Goal: Transaction & Acquisition: Purchase product/service

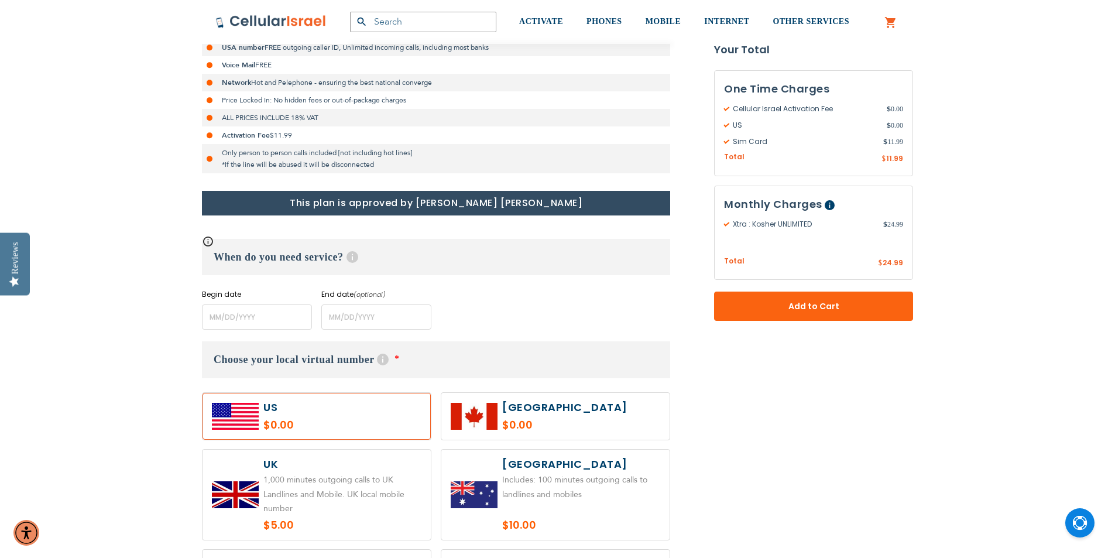
scroll to position [468, 0]
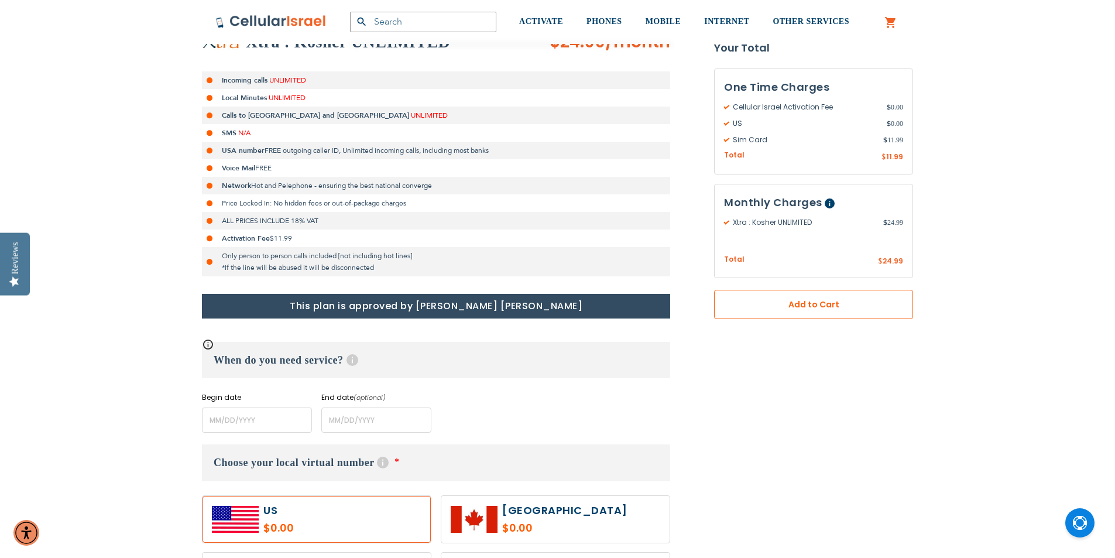
click at [815, 310] on span "Add to Cart" at bounding box center [814, 304] width 122 height 12
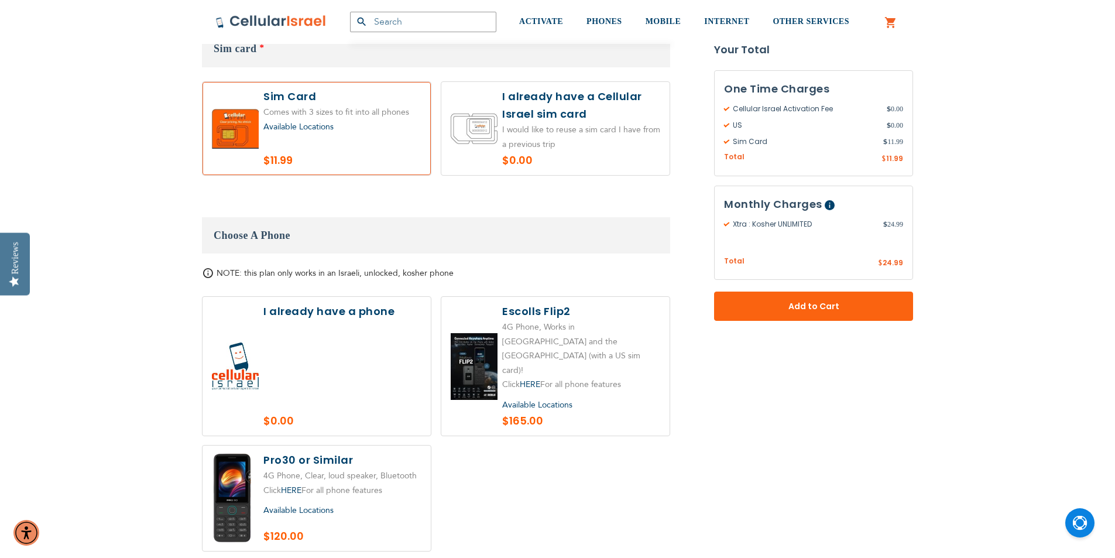
scroll to position [1223, 0]
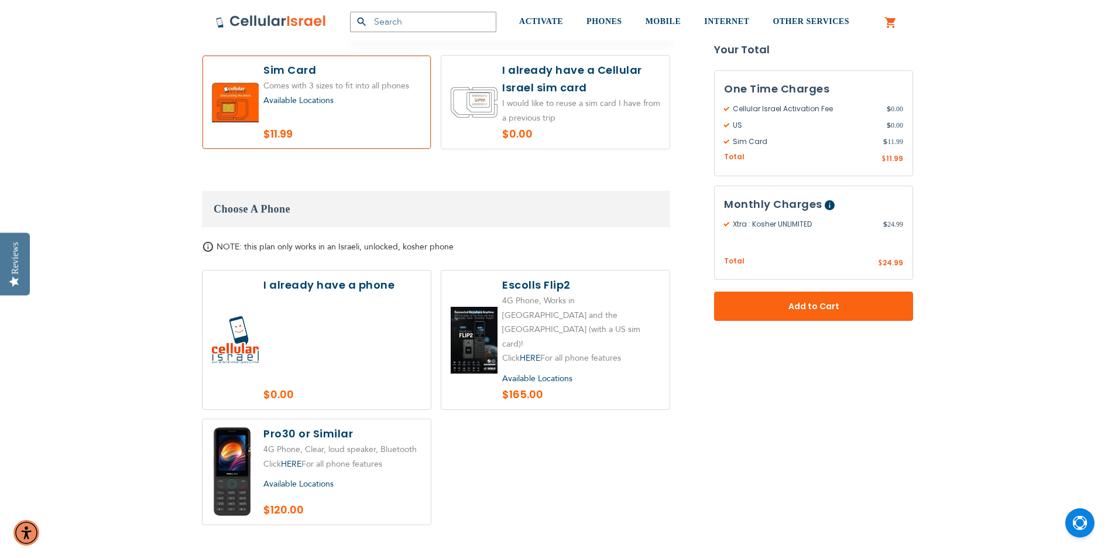
click at [572, 284] on label at bounding box center [555, 339] width 228 height 139
radio input "true"
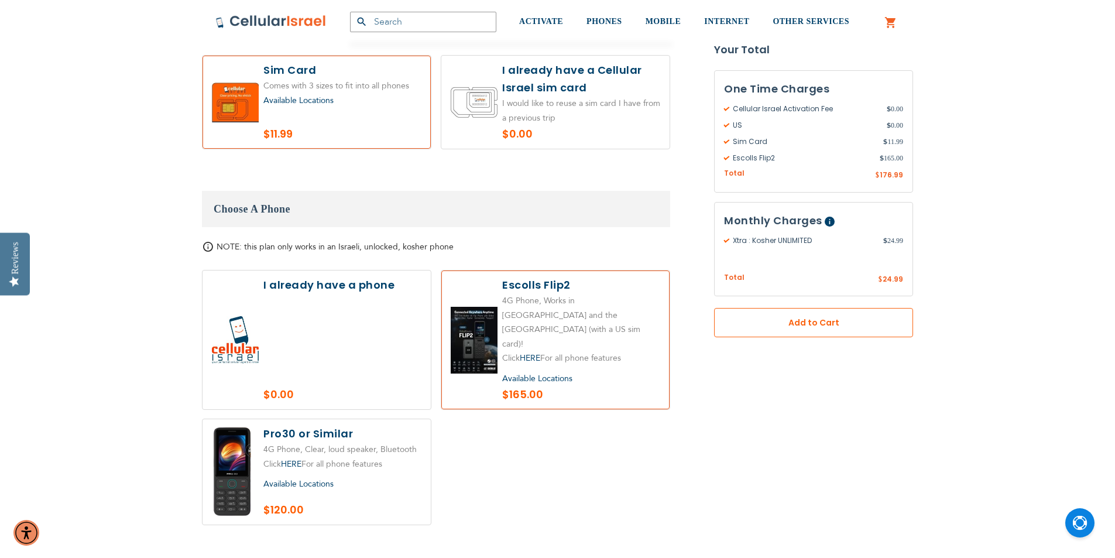
click at [789, 330] on button "Add to Cart" at bounding box center [813, 322] width 199 height 29
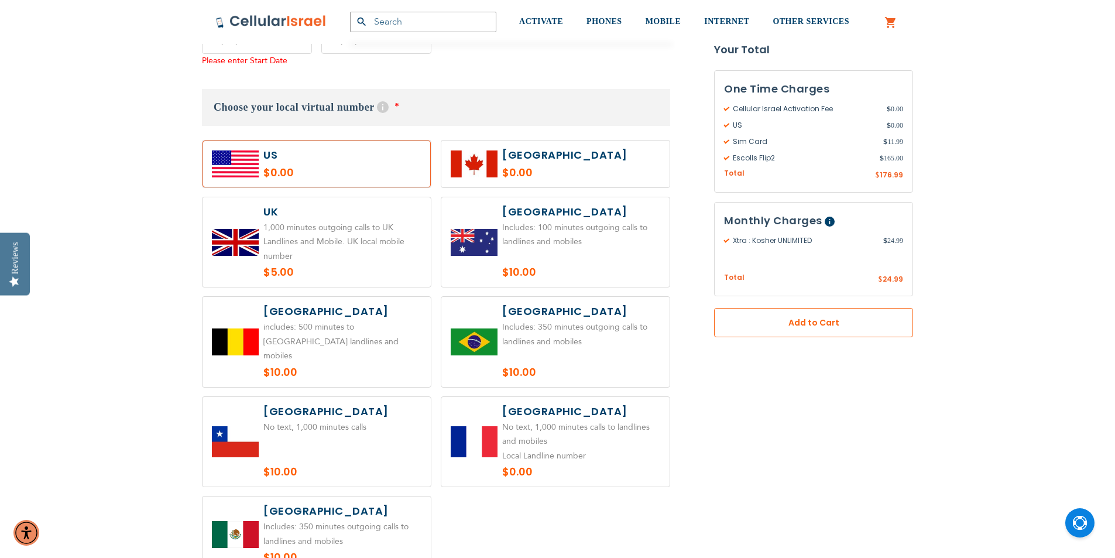
scroll to position [579, 0]
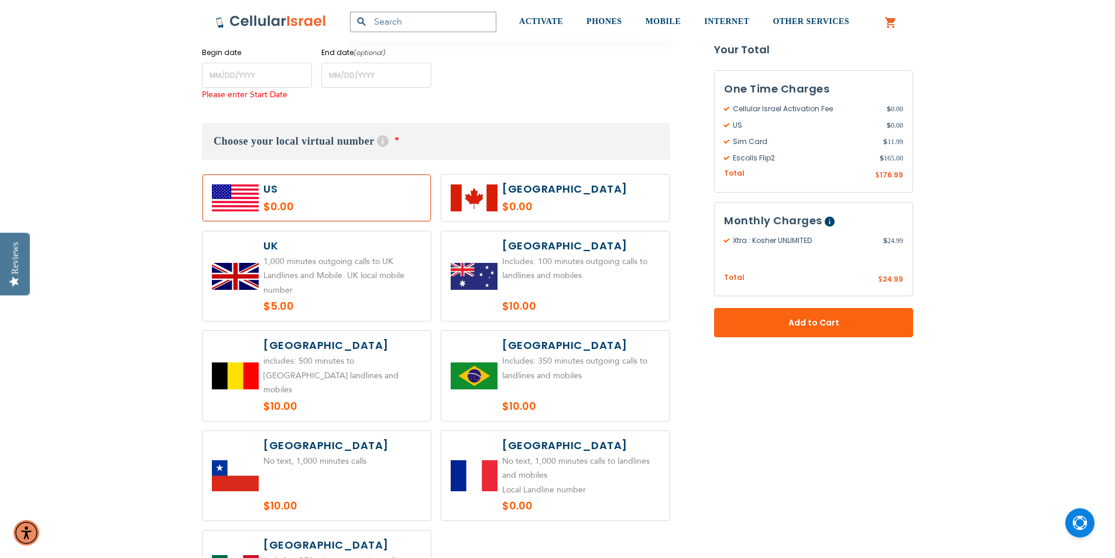
click at [259, 201] on label at bounding box center [316, 197] width 228 height 47
click at [395, 142] on span "*" at bounding box center [396, 139] width 5 height 9
drag, startPoint x: 402, startPoint y: 133, endPoint x: 402, endPoint y: 149, distance: 15.2
click at [402, 149] on h3 "Choose your local virtual number Help With our local virtual number service, yo…" at bounding box center [436, 141] width 468 height 37
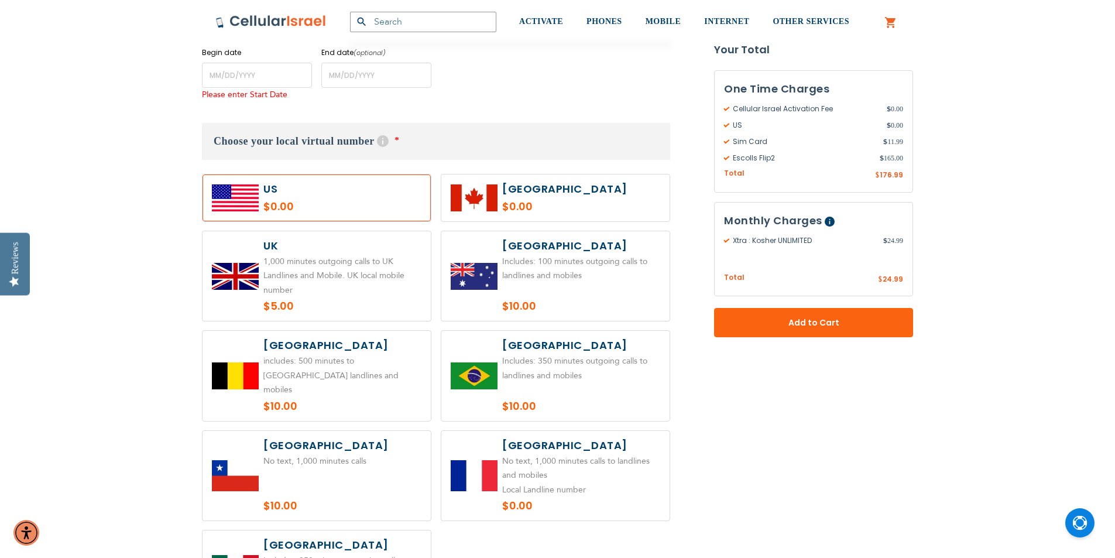
click at [402, 149] on h3 "Choose your local virtual number Help With our local virtual number service, yo…" at bounding box center [436, 141] width 468 height 37
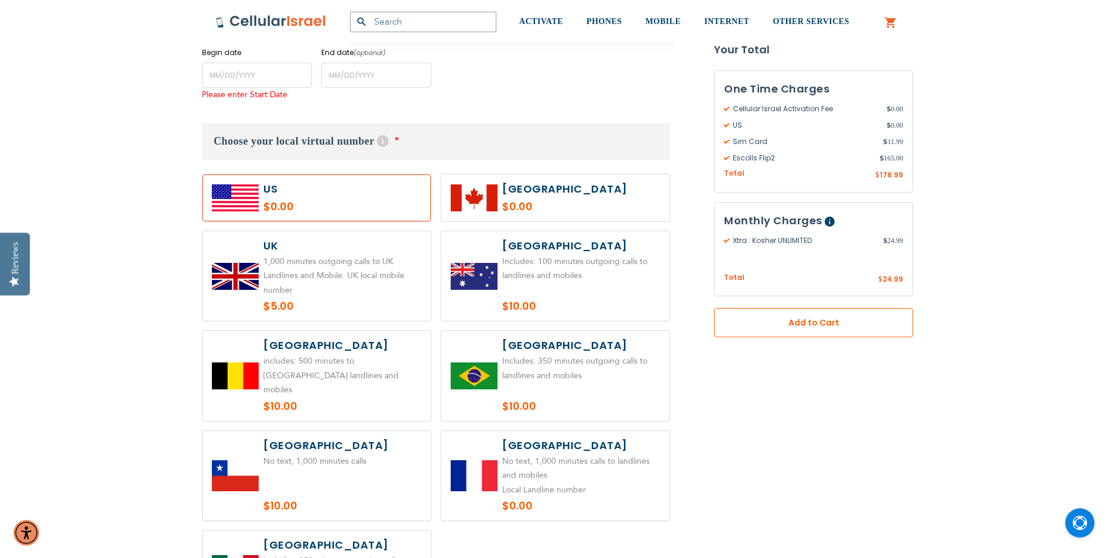
click at [768, 322] on span "Add to Cart" at bounding box center [814, 323] width 122 height 12
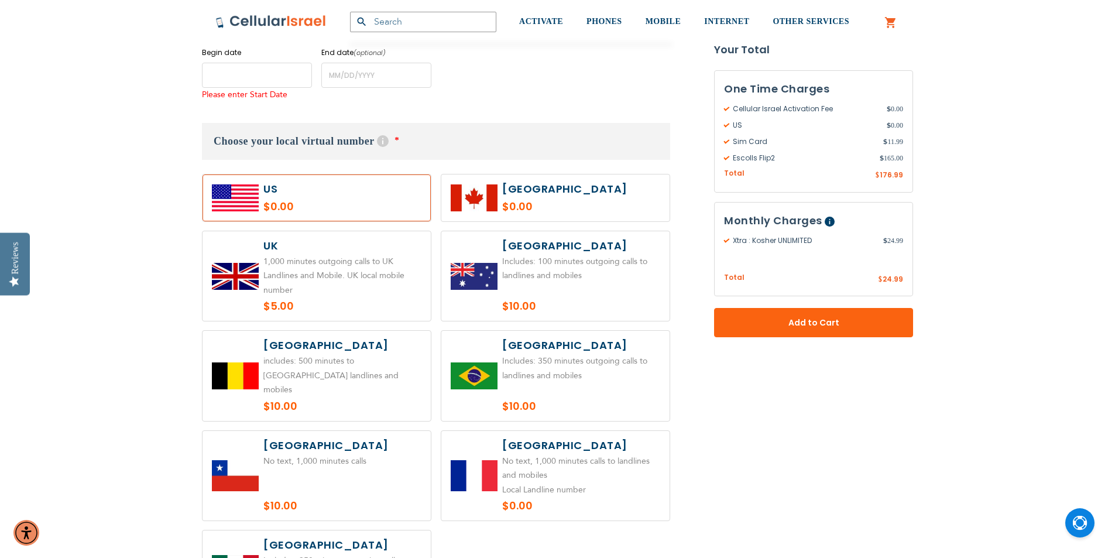
click at [259, 84] on input "name" at bounding box center [257, 75] width 110 height 25
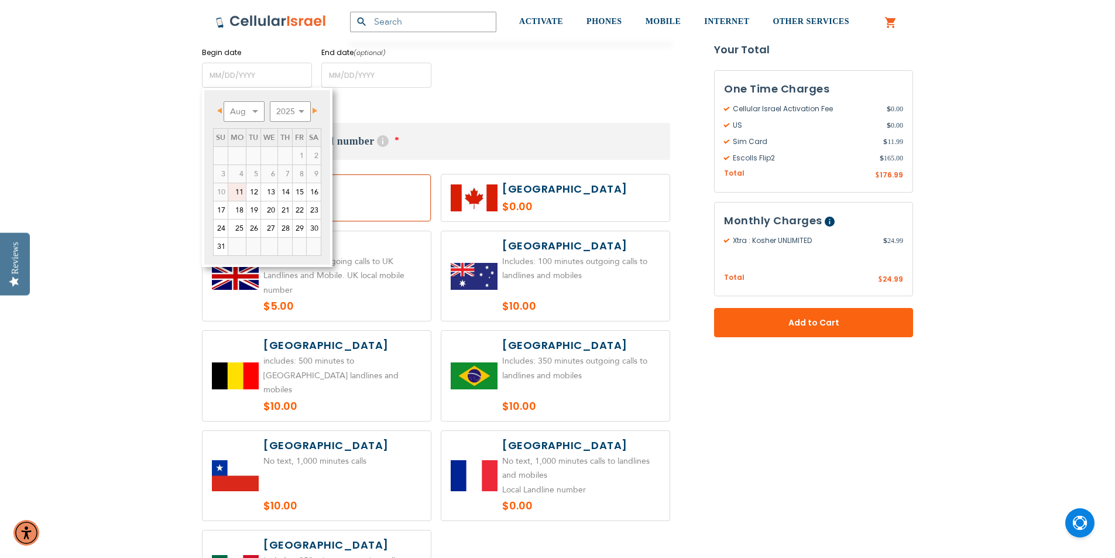
click at [313, 110] on link "Next" at bounding box center [312, 110] width 15 height 15
click at [242, 176] on link "8" at bounding box center [237, 174] width 18 height 18
type input "[DATE]"
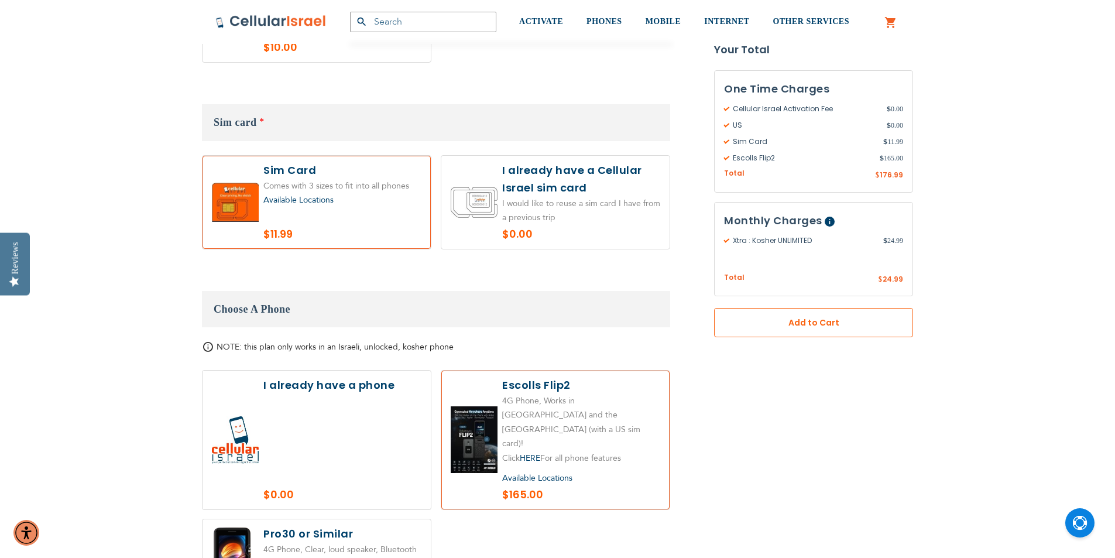
scroll to position [1106, 0]
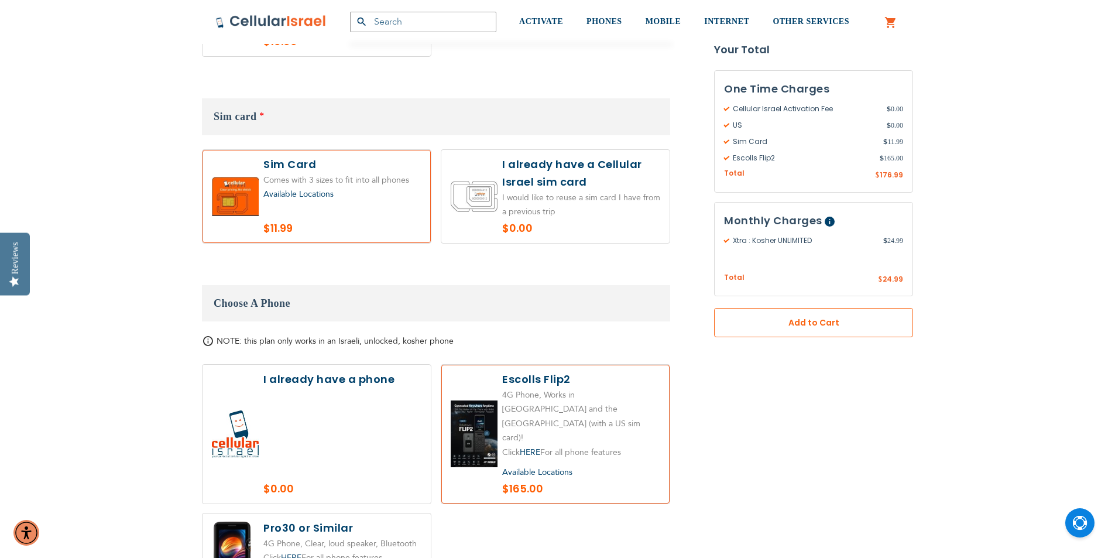
click at [806, 321] on span "Add to Cart" at bounding box center [814, 323] width 122 height 12
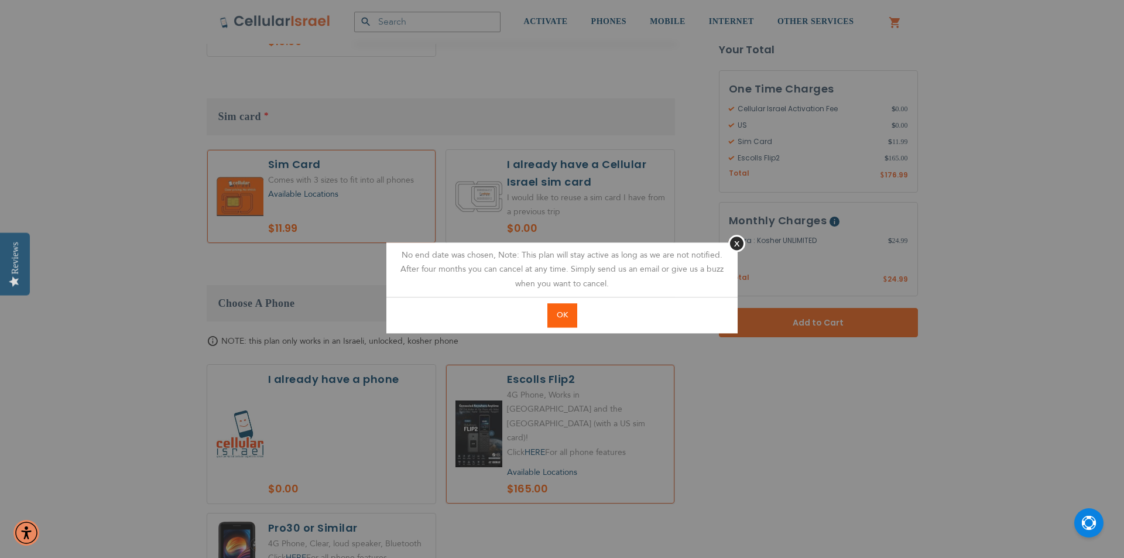
click at [571, 312] on button "OK" at bounding box center [562, 315] width 30 height 24
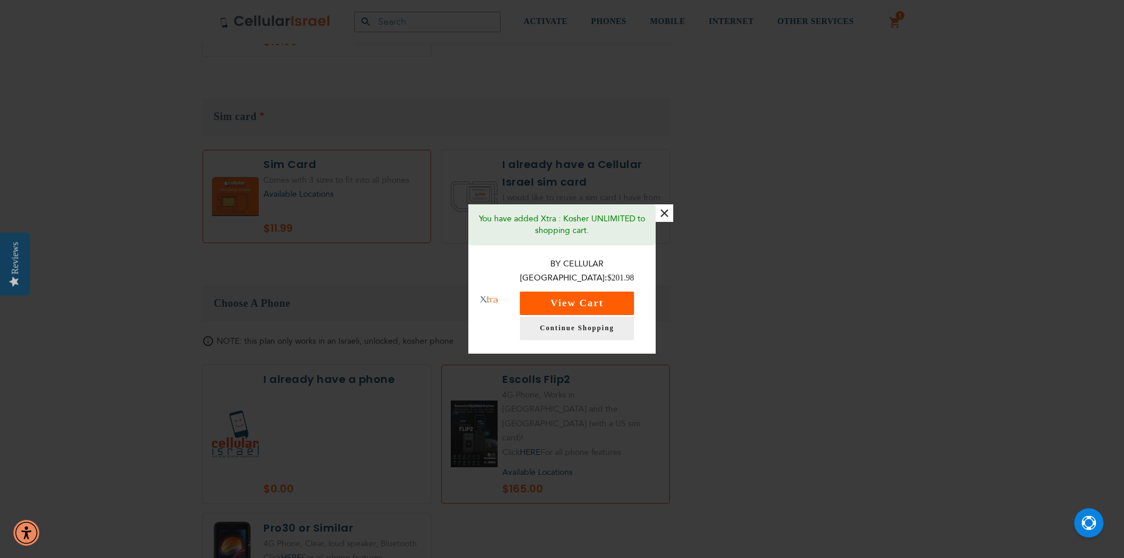
click at [617, 295] on button "View Cart" at bounding box center [577, 302] width 114 height 23
